Goal: Navigation & Orientation: Find specific page/section

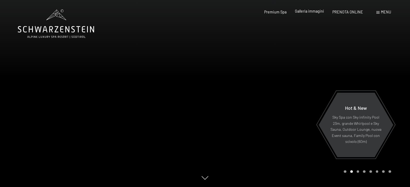
click at [319, 12] on span "Galleria immagini" at bounding box center [309, 11] width 29 height 5
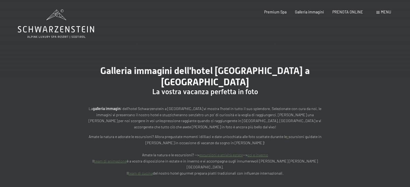
click at [68, 30] on icon at bounding box center [56, 29] width 76 height 6
